Goal: Task Accomplishment & Management: Manage account settings

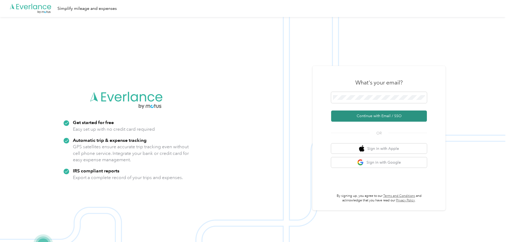
click at [367, 115] on button "Continue with Email / SSO" at bounding box center [379, 116] width 96 height 11
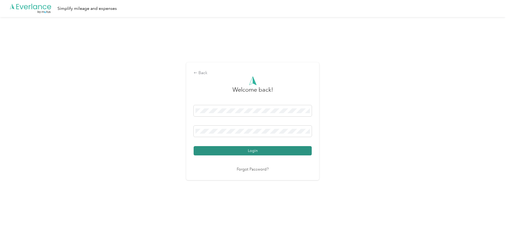
click at [244, 151] on button "Login" at bounding box center [253, 150] width 118 height 9
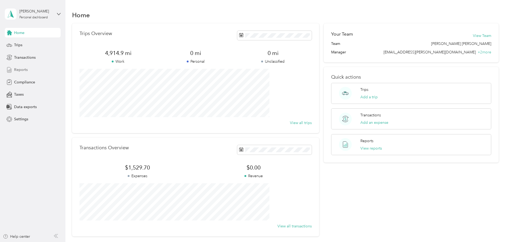
click at [25, 69] on span "Reports" at bounding box center [21, 70] width 14 height 6
